Goal: Entertainment & Leisure: Consume media (video, audio)

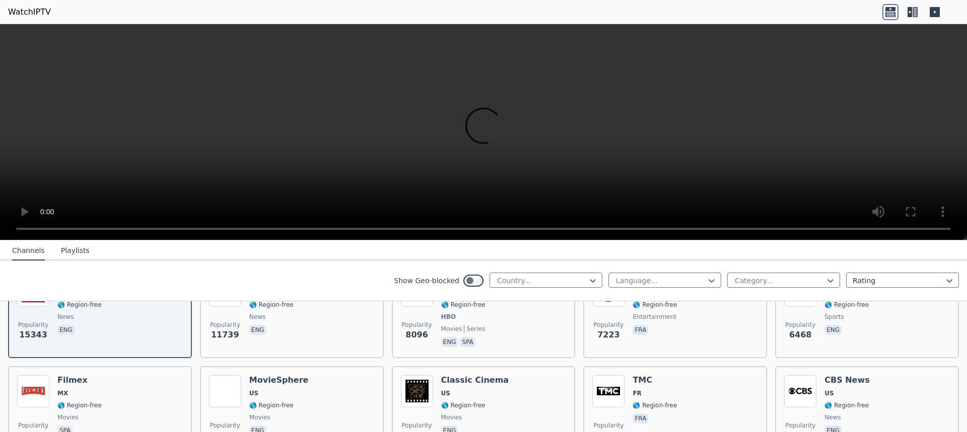
scroll to position [111, 0]
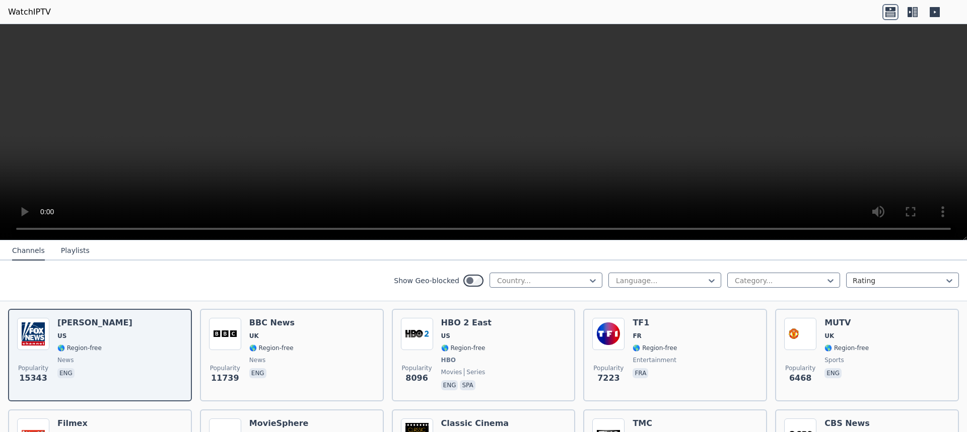
click at [474, 364] on div "HBO 2 East US 🌎 Region-free HBO movies series eng spa" at bounding box center [466, 355] width 50 height 75
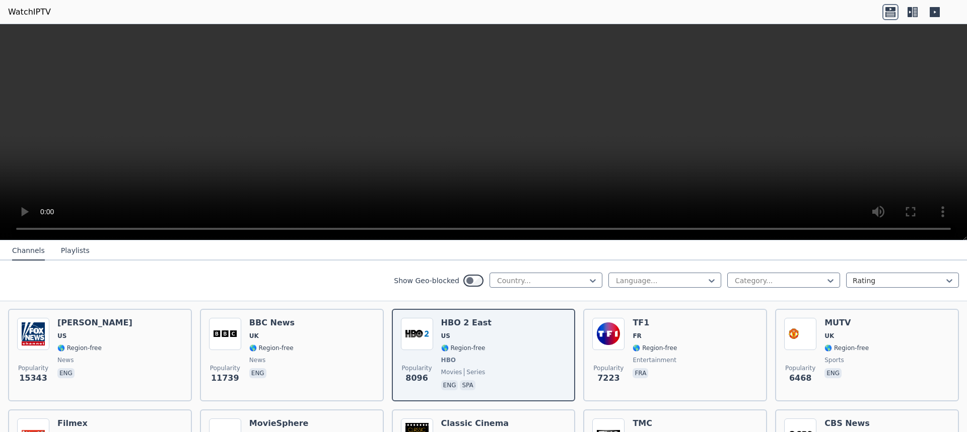
click at [712, 337] on div "Popularity 7223 TF1 FR 🌎 Region-free entertainment fra" at bounding box center [675, 355] width 166 height 75
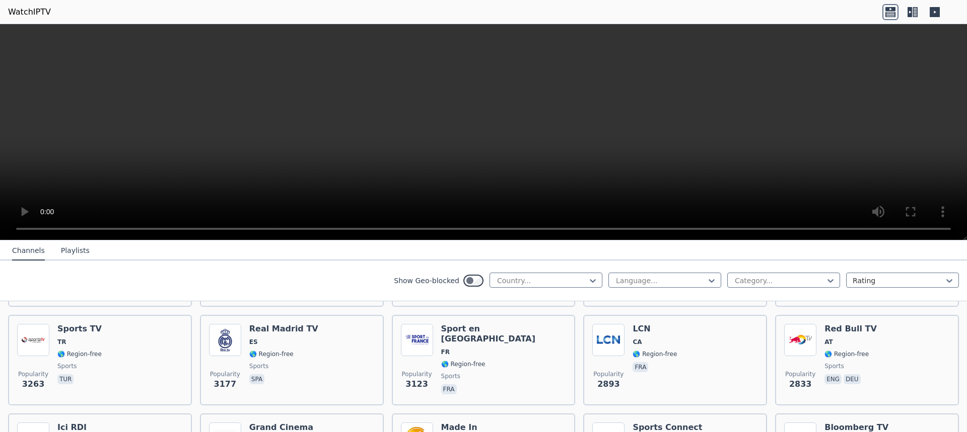
scroll to position [110, 0]
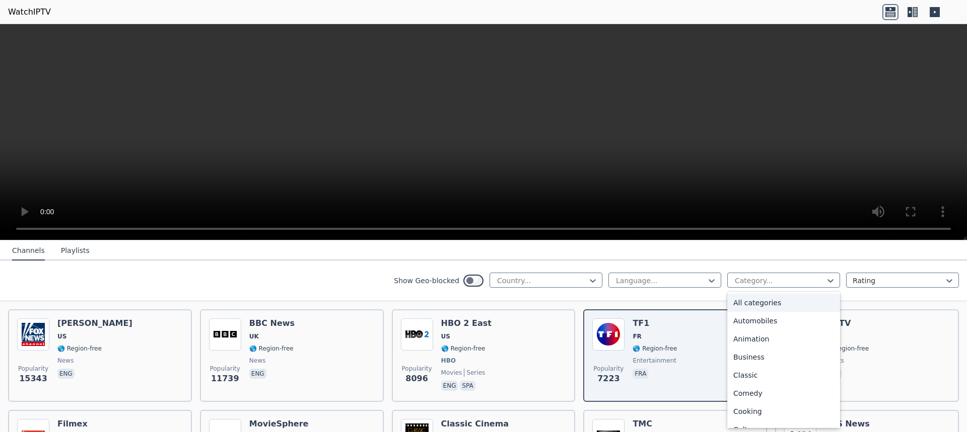
click at [757, 281] on div at bounding box center [779, 281] width 92 height 10
click at [753, 385] on div "Sports" at bounding box center [783, 382] width 113 height 18
click at [753, 385] on div "Popularity 7223 TF1 FR 🌎 Region-free entertainment fra" at bounding box center [675, 356] width 166 height 75
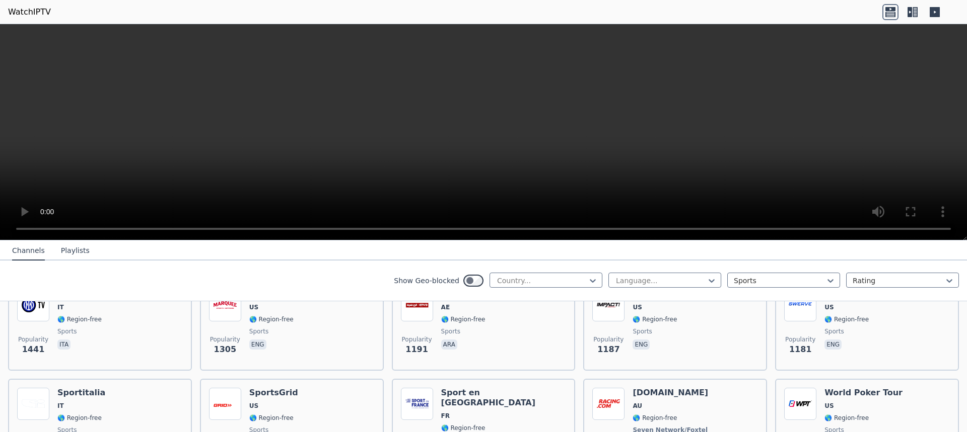
scroll to position [338, 0]
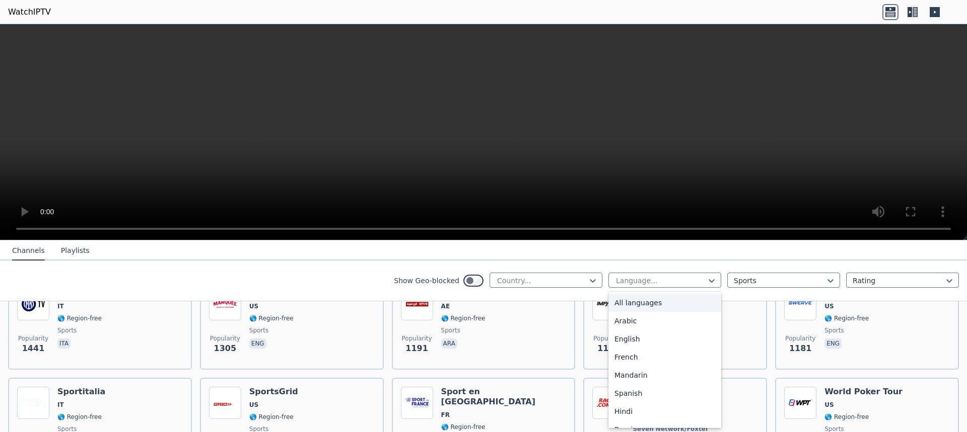
click at [651, 282] on div at bounding box center [661, 281] width 92 height 10
click at [635, 361] on div "French" at bounding box center [664, 357] width 113 height 18
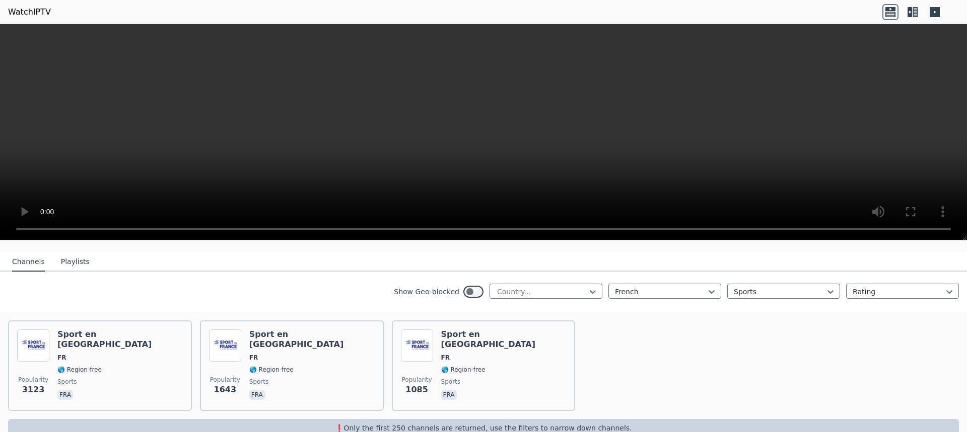
scroll to position [84, 0]
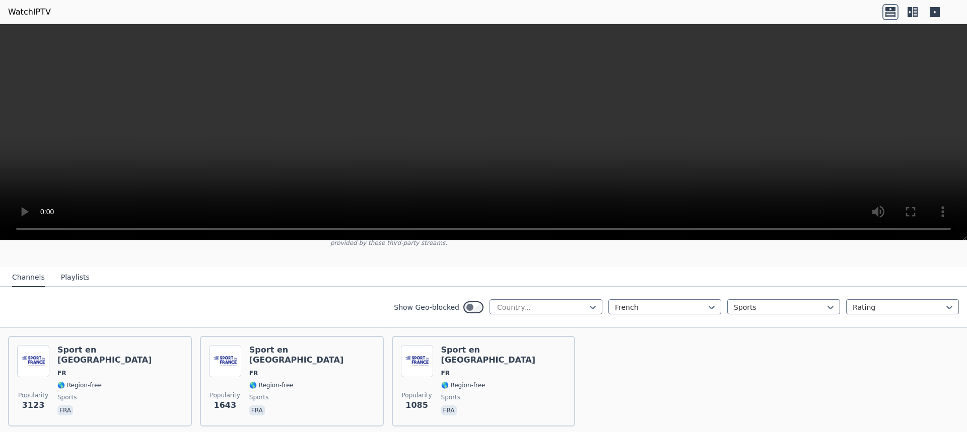
click at [641, 308] on div at bounding box center [661, 308] width 92 height 10
click at [645, 331] on div "All languages" at bounding box center [664, 330] width 113 height 18
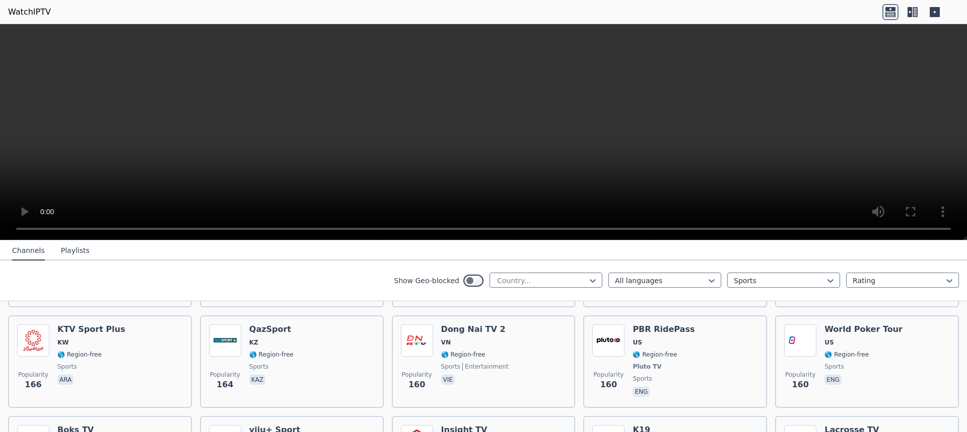
scroll to position [1499, 0]
click at [142, 361] on div "Popularity 166 KTV Sport Plus KW 🌎 Region-free sports ara" at bounding box center [100, 360] width 166 height 75
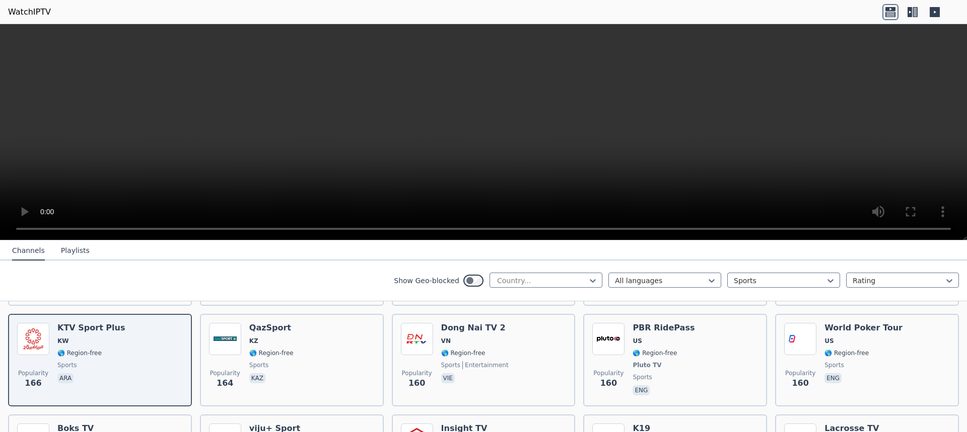
click at [255, 337] on span "KZ" at bounding box center [253, 341] width 9 height 8
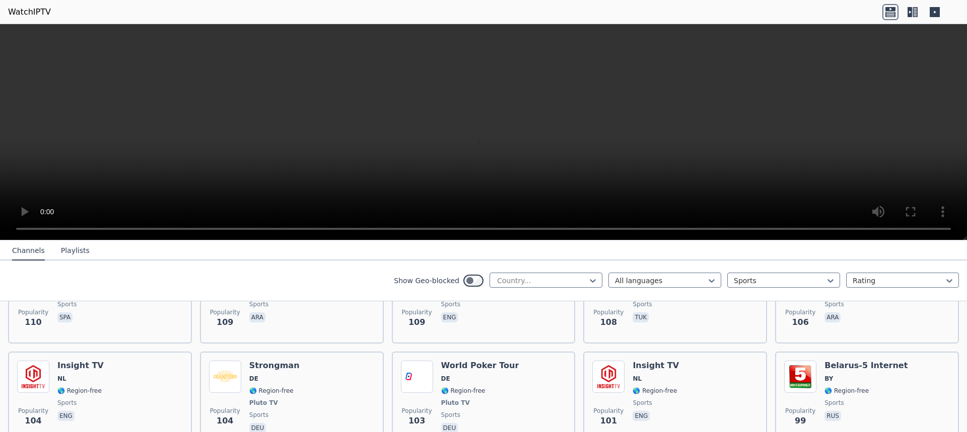
scroll to position [1728, 0]
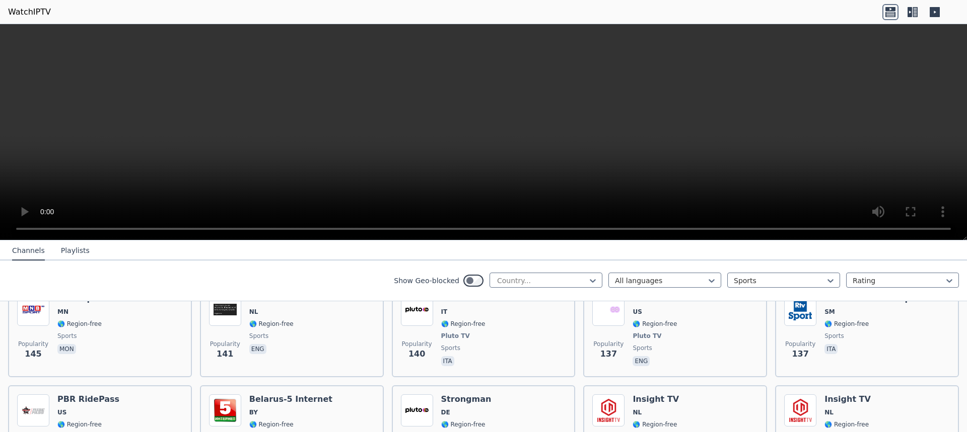
click at [659, 281] on div at bounding box center [661, 281] width 92 height 10
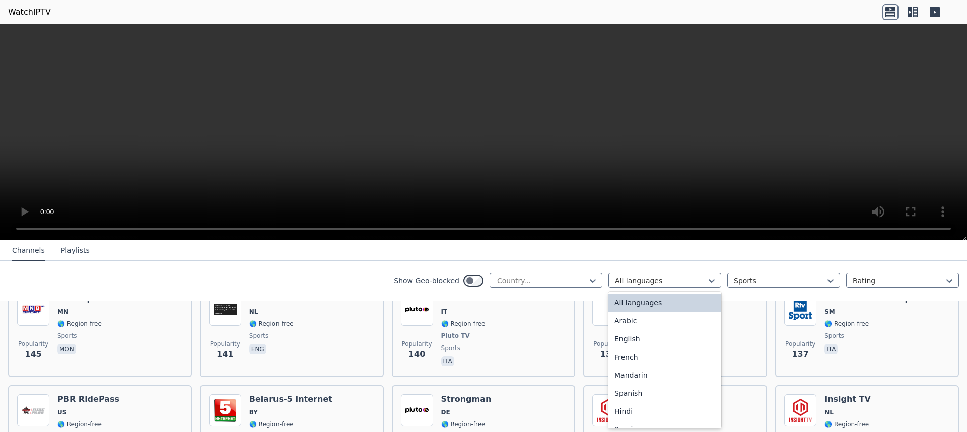
click at [638, 343] on div "English" at bounding box center [664, 339] width 113 height 18
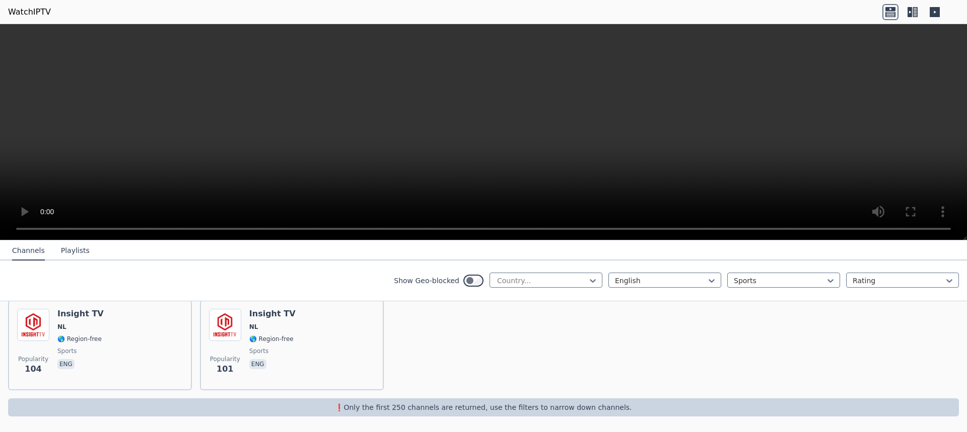
scroll to position [1016, 0]
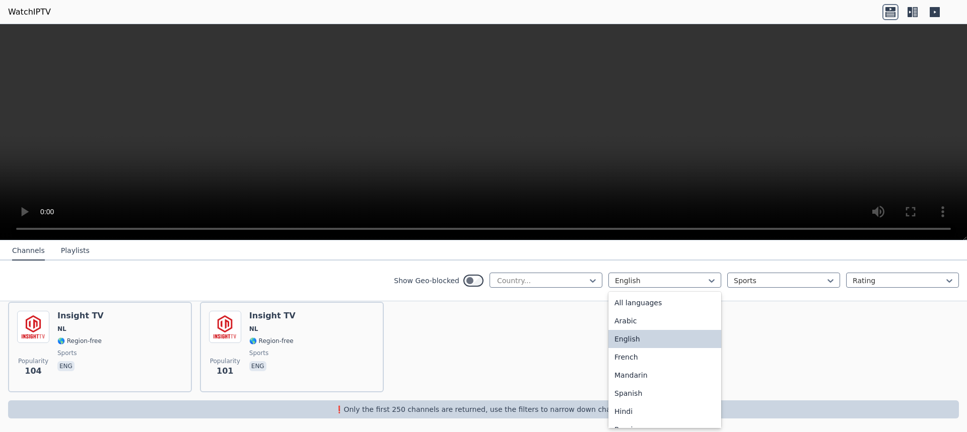
click at [673, 278] on div at bounding box center [661, 281] width 92 height 10
click at [639, 397] on div "Spanish" at bounding box center [664, 394] width 113 height 18
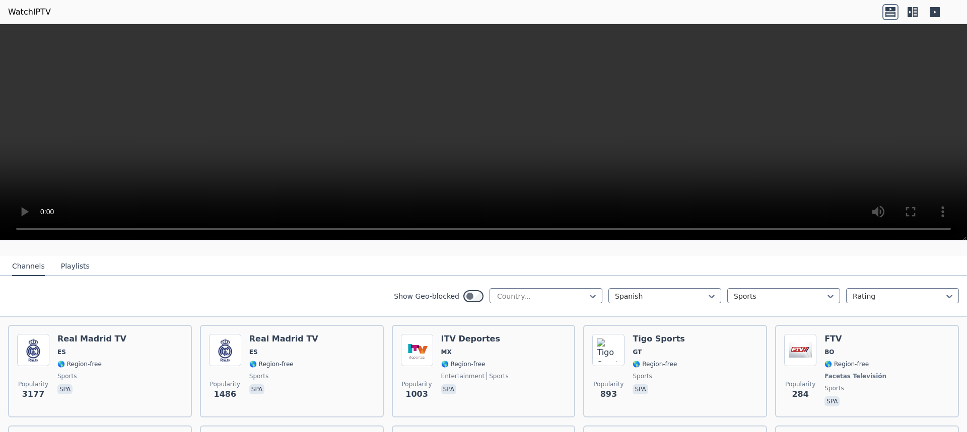
scroll to position [139, 0]
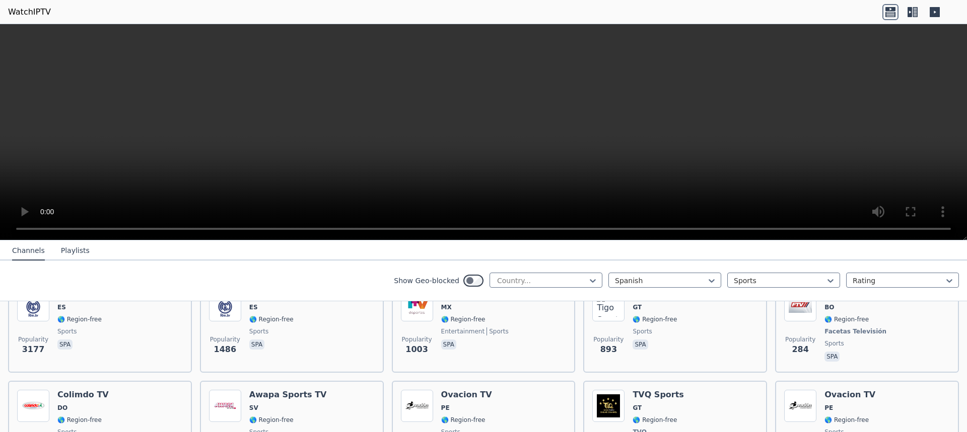
click at [446, 325] on div "ITV Deportes MX 🌎 Region-free entertainment sports spa" at bounding box center [474, 326] width 67 height 75
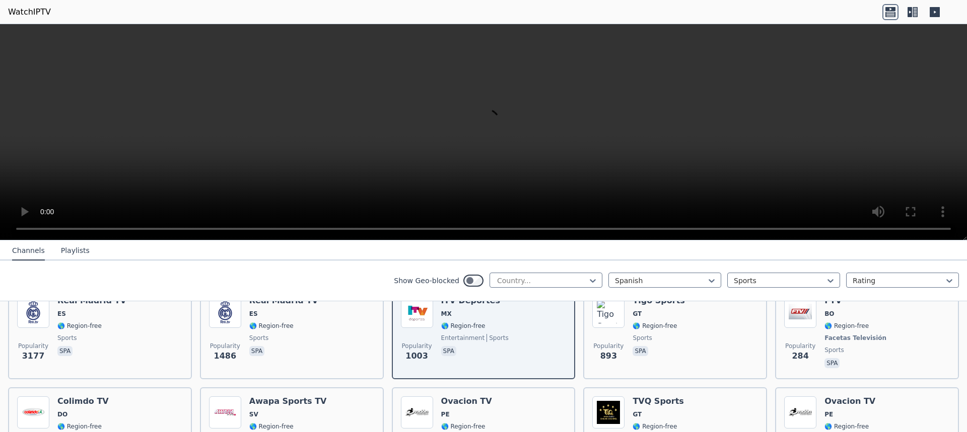
scroll to position [124, 0]
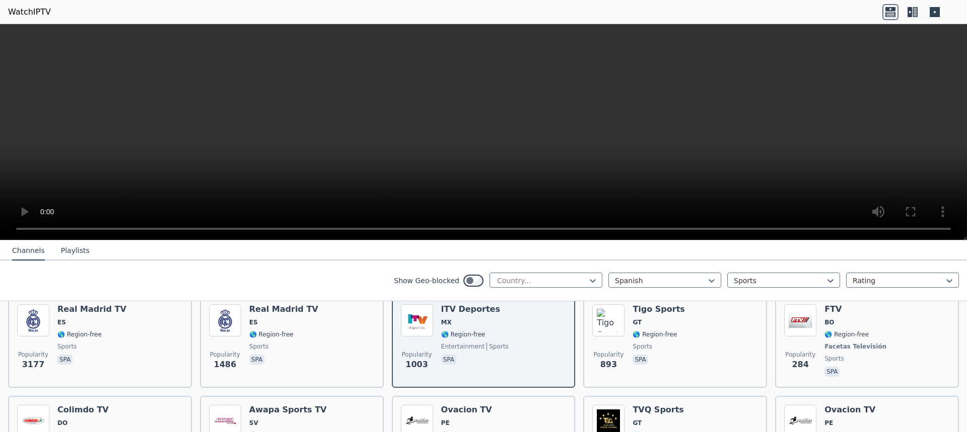
click at [722, 353] on div "Popularity 893 Tigo Sports GT 🌎 Region-free sports spa" at bounding box center [675, 342] width 166 height 75
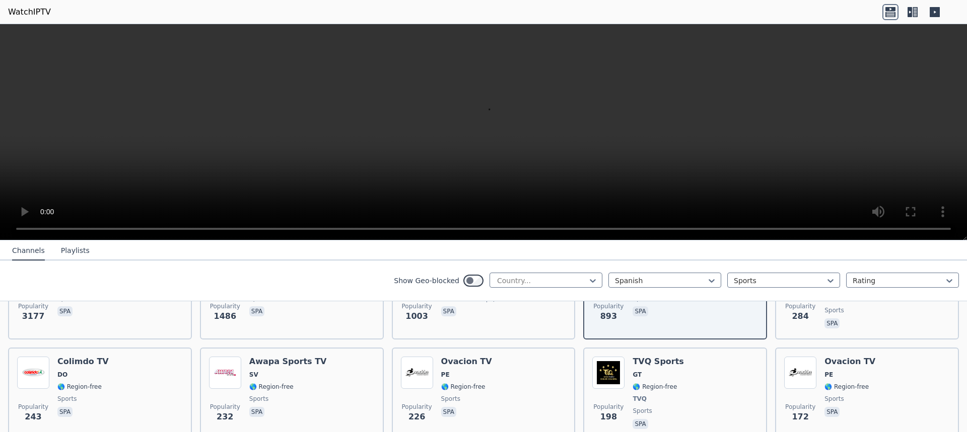
scroll to position [185, 0]
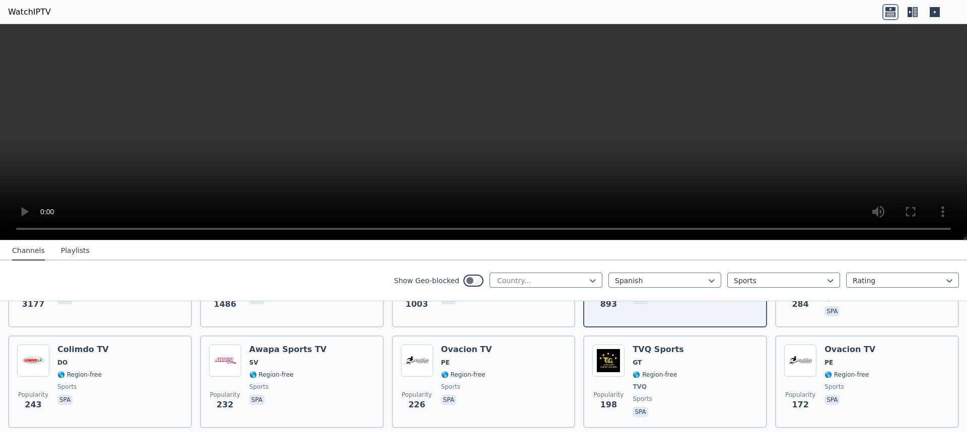
click at [698, 365] on div "Popularity 198 TVQ Sports GT 🌎 Region-free TVQ sports spa" at bounding box center [675, 382] width 166 height 75
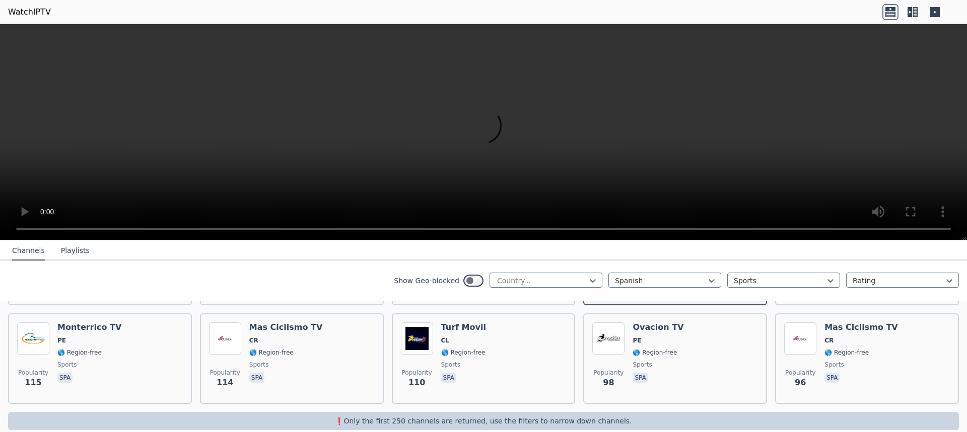
scroll to position [321, 0]
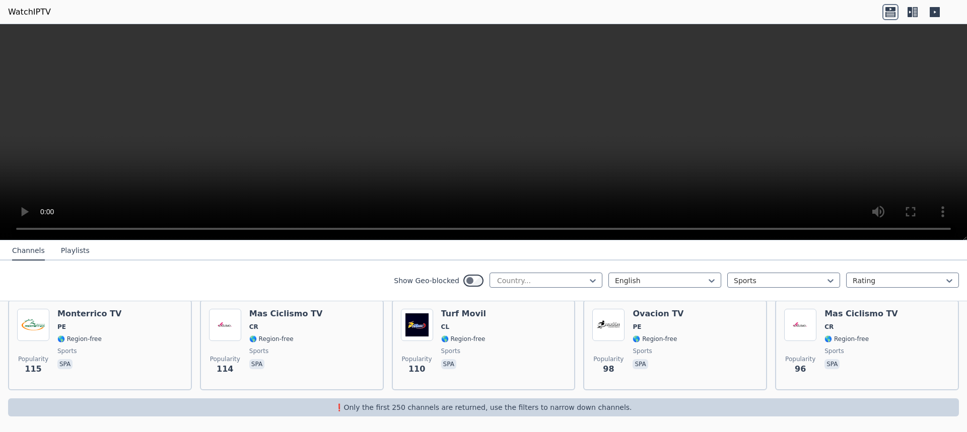
scroll to position [319, 0]
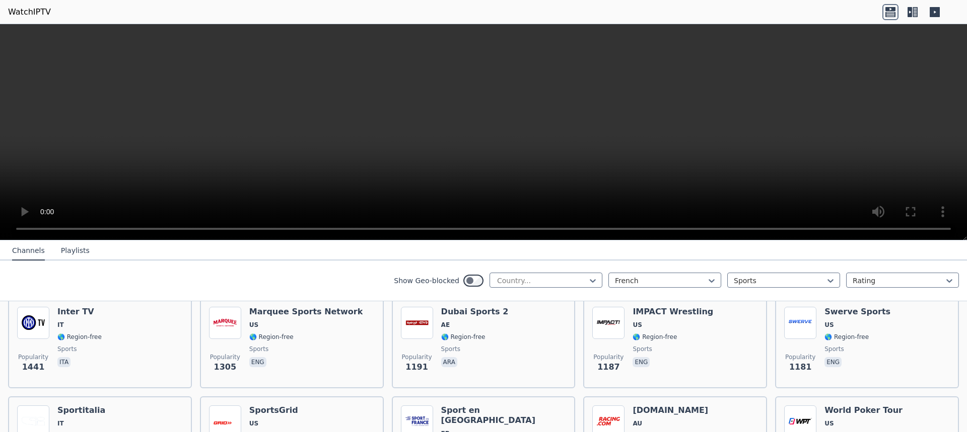
scroll to position [120, 0]
